Goal: Transaction & Acquisition: Purchase product/service

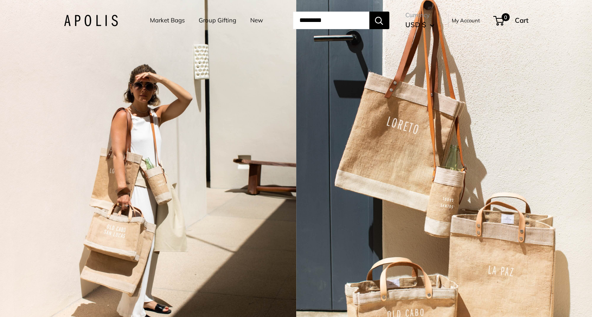
click at [151, 22] on link "Market Bags" at bounding box center [167, 20] width 35 height 11
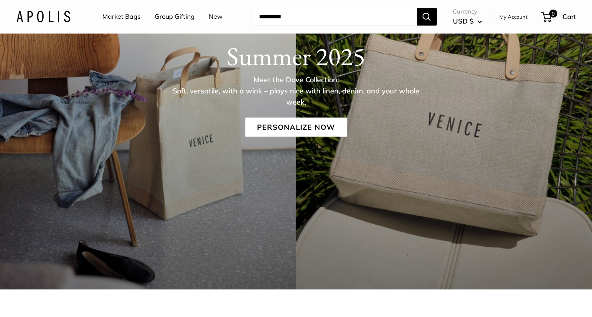
scroll to position [121, 0]
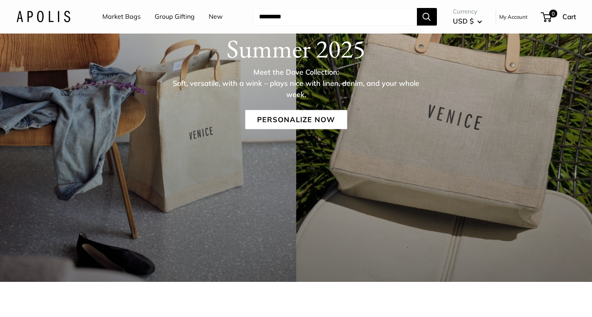
click at [128, 17] on link "Market Bags" at bounding box center [121, 17] width 38 height 12
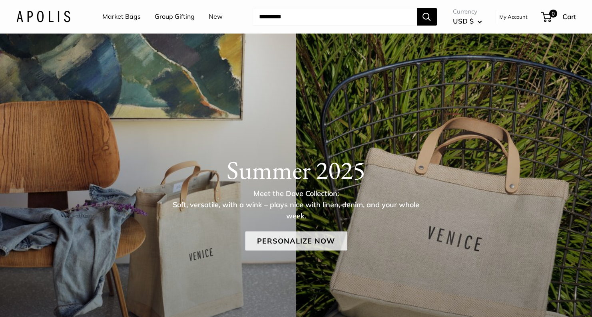
click at [294, 237] on link "Personalize Now" at bounding box center [296, 241] width 102 height 19
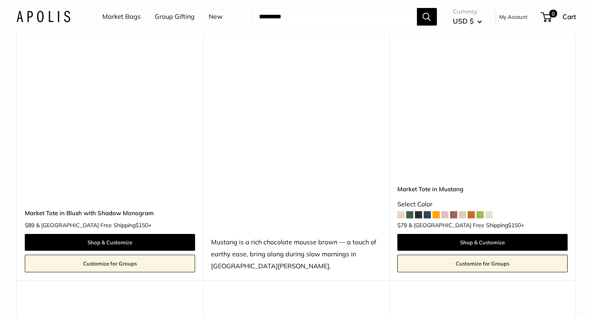
scroll to position [2277, 0]
